Goal: Check status: Check status

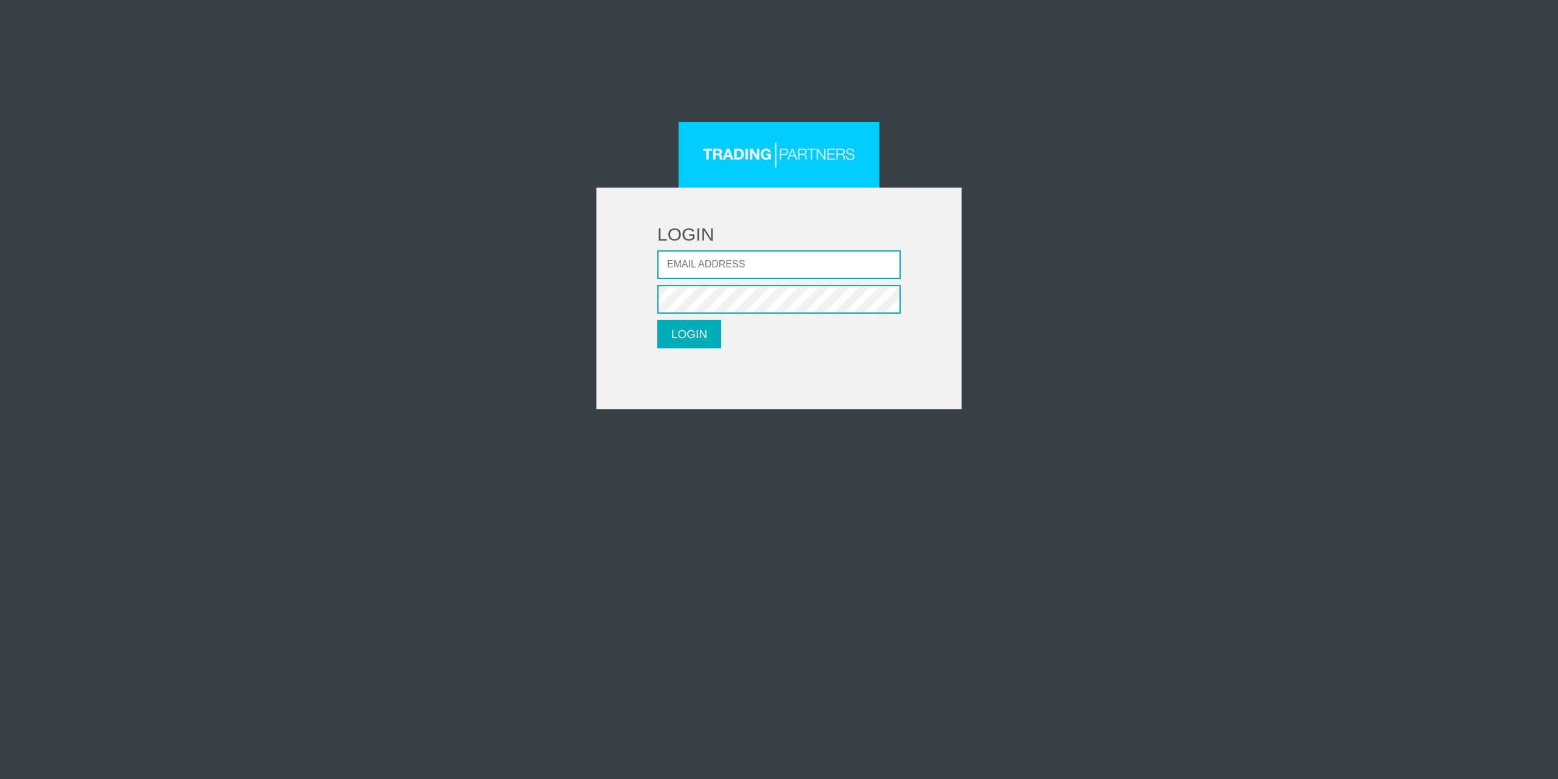
type input "logangcontacto@gmail.com"
click at [694, 332] on button "LOGIN" at bounding box center [689, 334] width 64 height 29
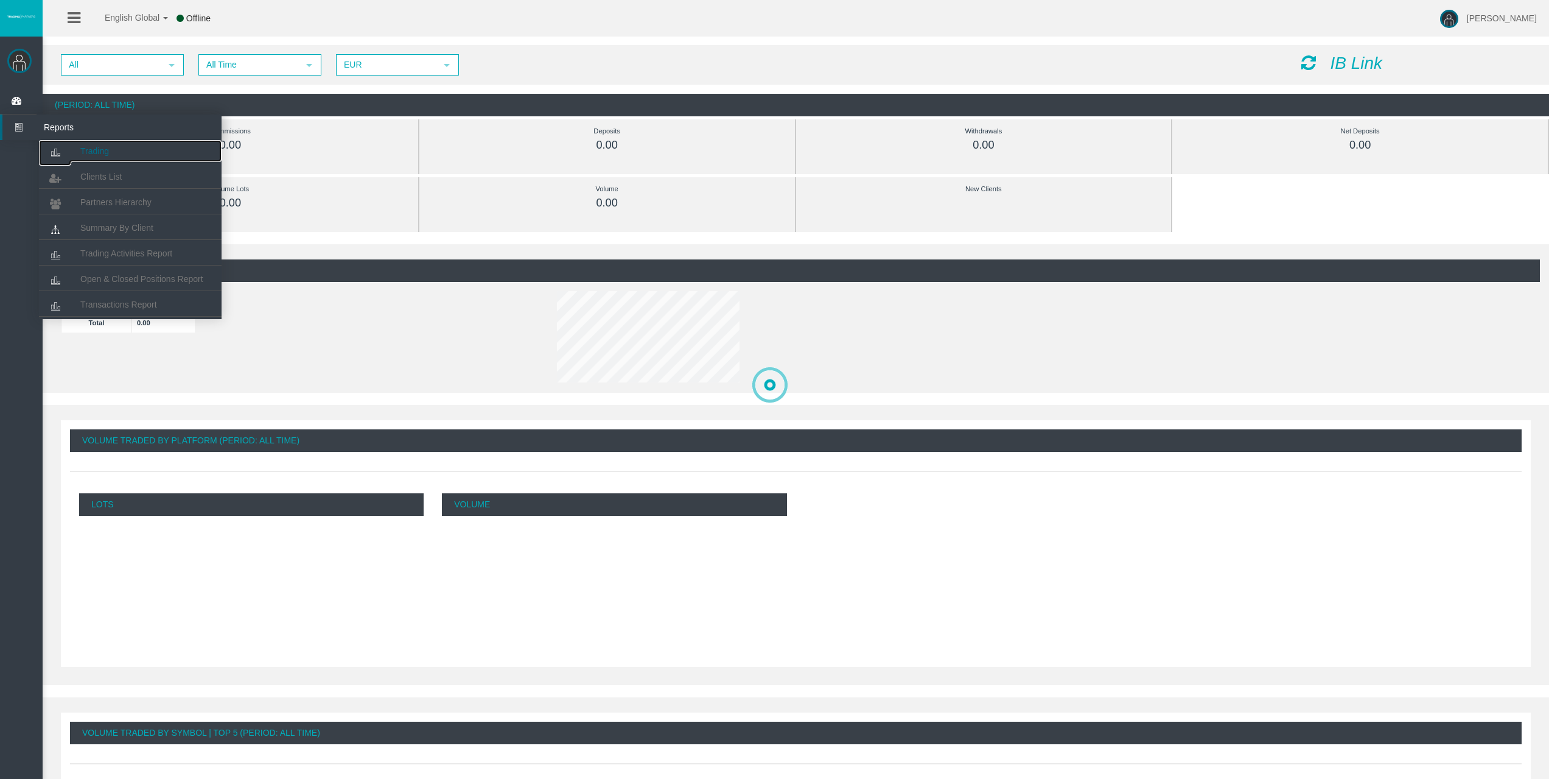
click at [73, 153] on link "Trading" at bounding box center [130, 151] width 183 height 22
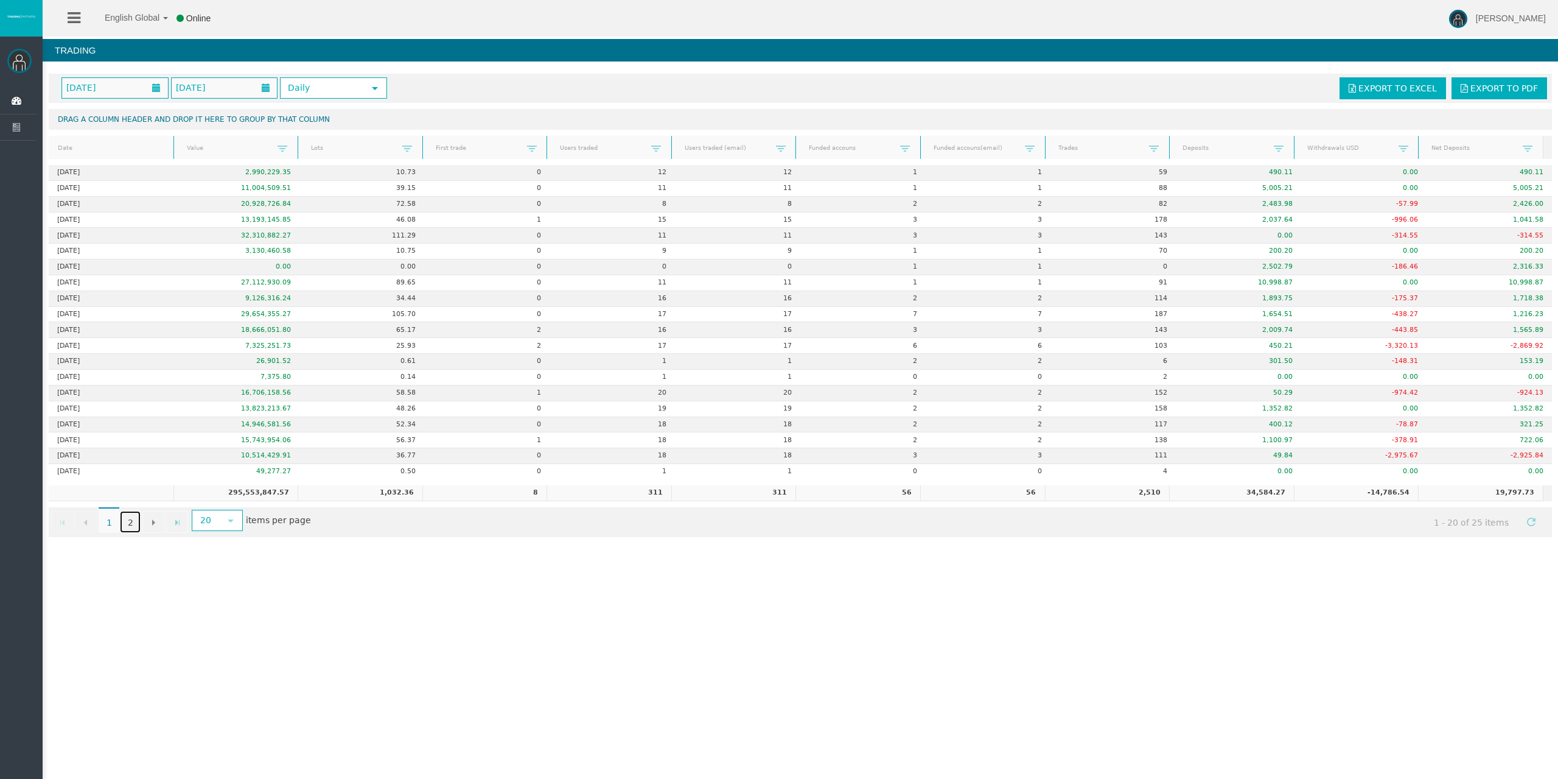
click at [131, 521] on link "2" at bounding box center [130, 522] width 21 height 22
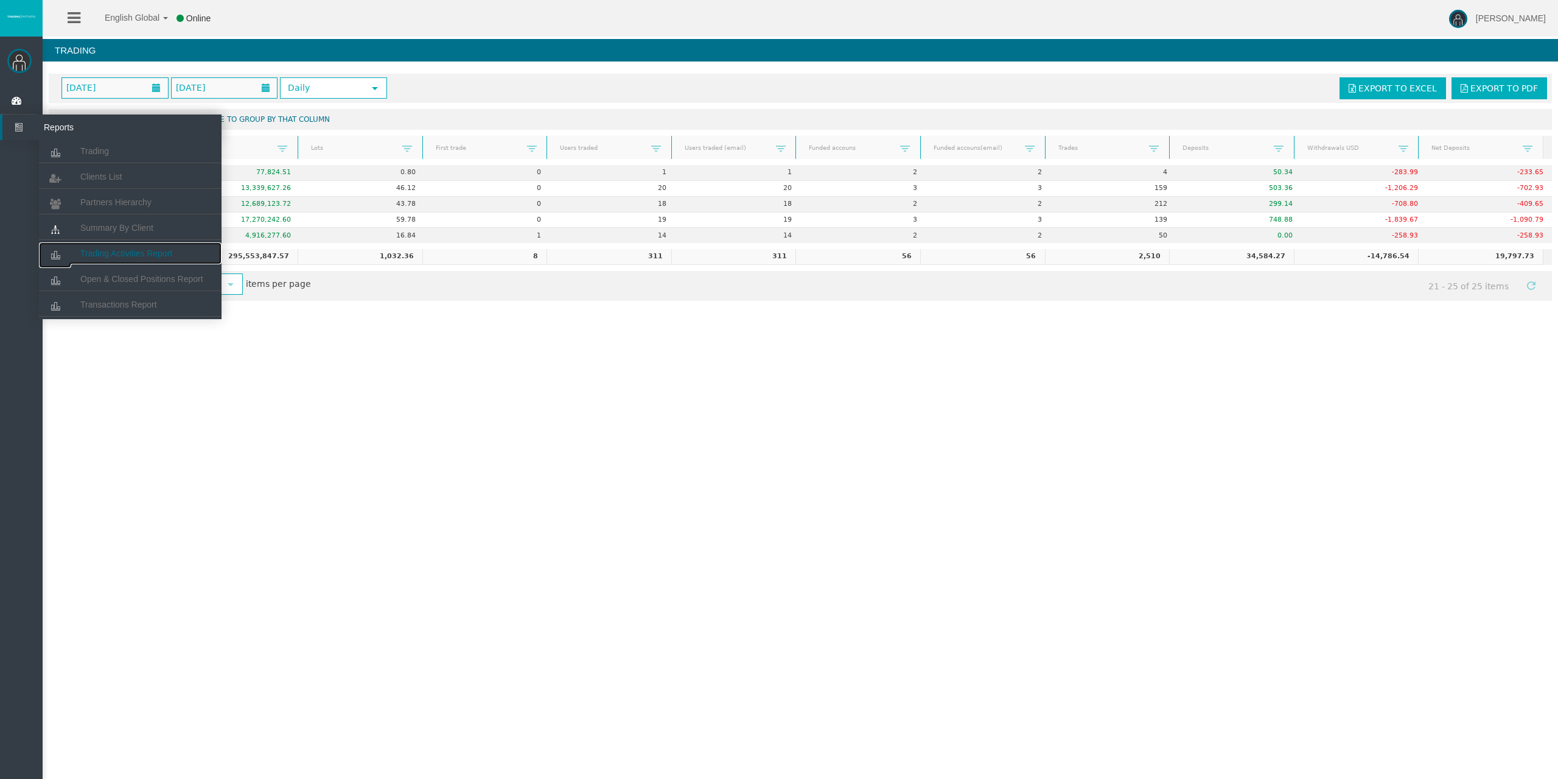
click at [129, 253] on span "Trading Activities Report" at bounding box center [126, 253] width 92 height 10
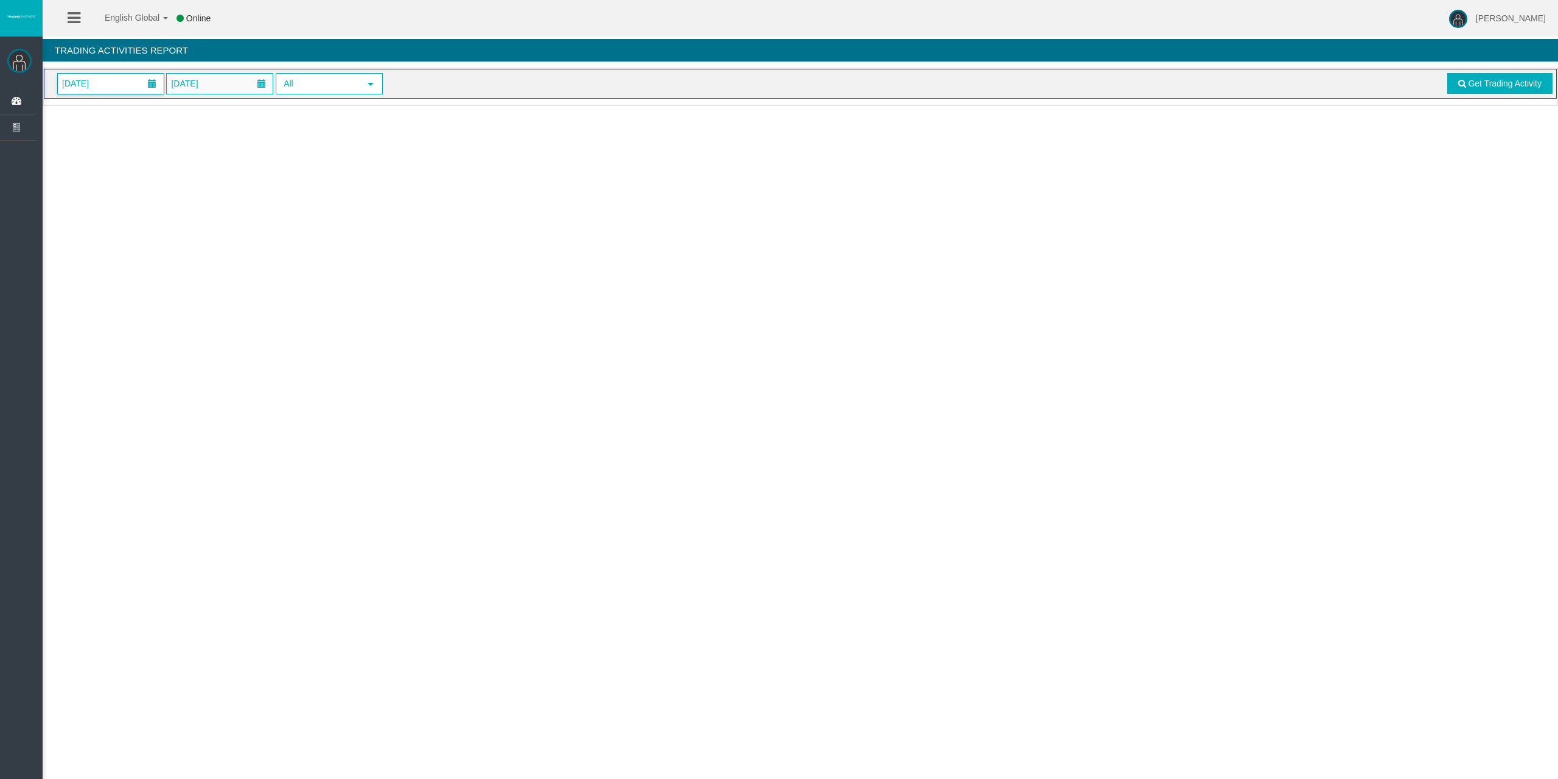
click at [128, 76] on span "[DATE]" at bounding box center [111, 84] width 106 height 20
click at [159, 242] on link "28" at bounding box center [161, 248] width 23 height 22
click at [1480, 89] on link "Get Trading Activity" at bounding box center [1500, 83] width 106 height 21
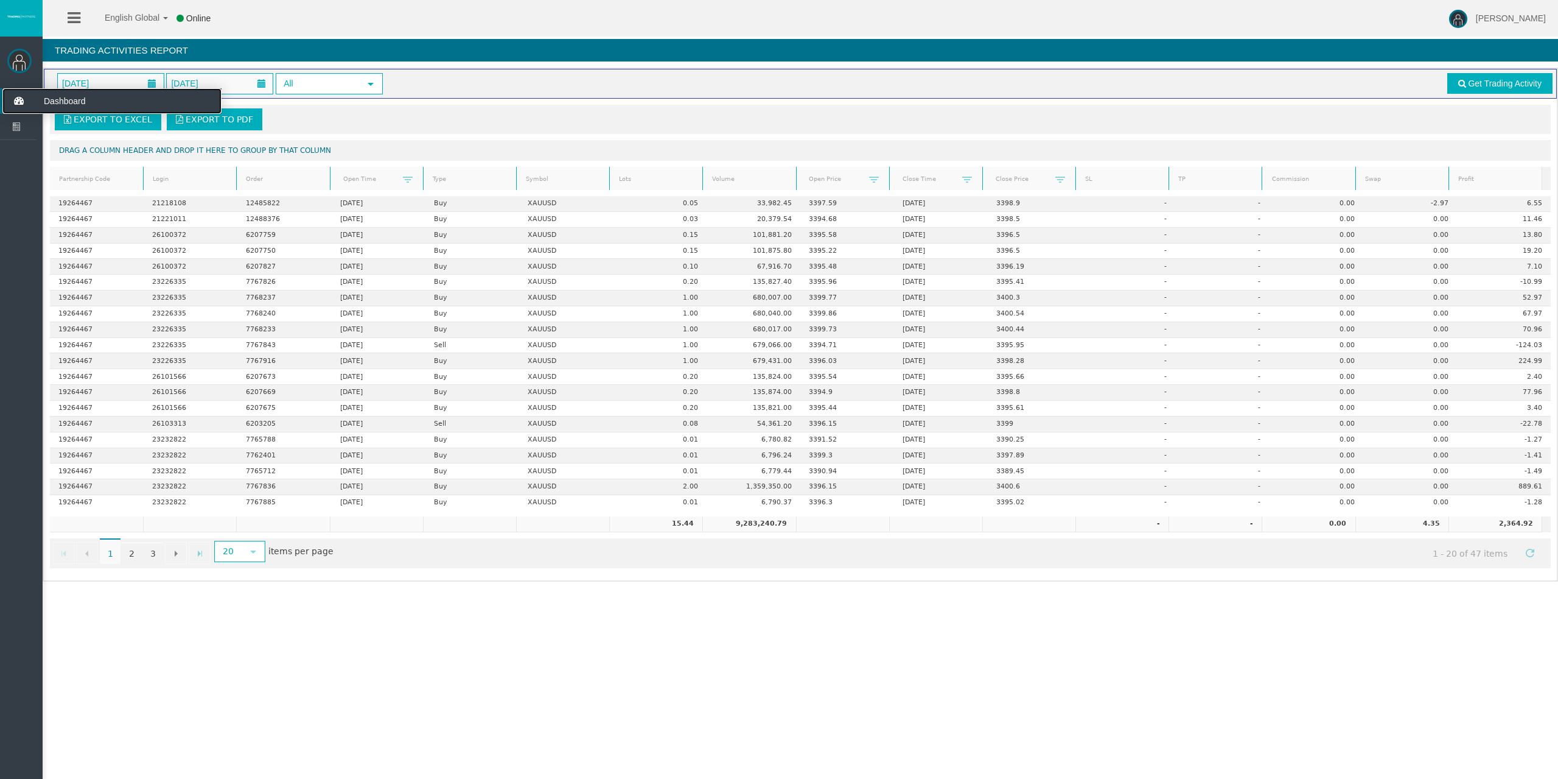
click at [18, 99] on icon at bounding box center [18, 101] width 32 height 26
